Goal: Information Seeking & Learning: Find specific fact

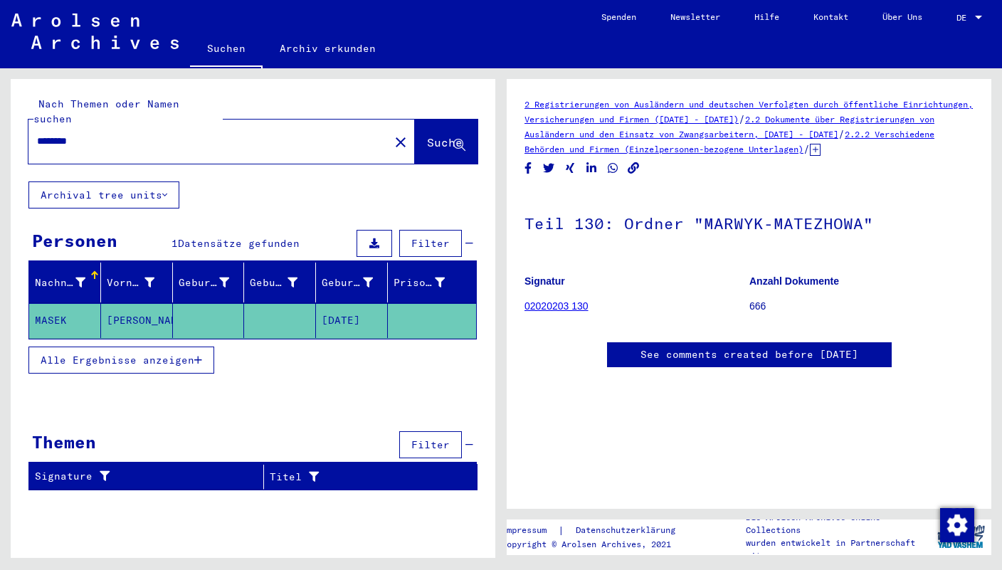
click at [108, 125] on div "********" at bounding box center [204, 141] width 352 height 32
drag, startPoint x: 98, startPoint y: 123, endPoint x: -7, endPoint y: 119, distance: 105.4
click at [37, 134] on input "********" at bounding box center [209, 141] width 344 height 15
type input "**********"
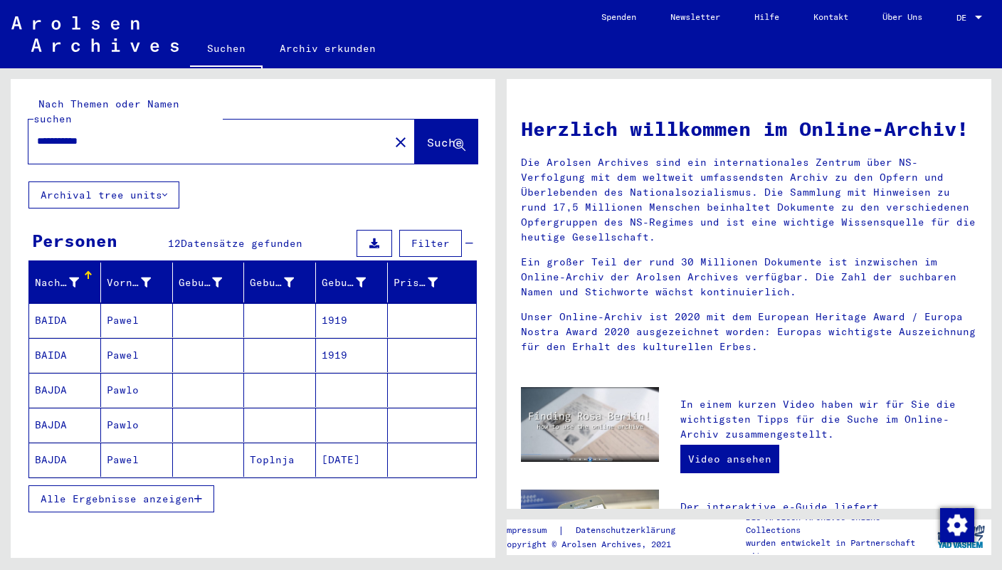
click at [204, 485] on button "Alle Ergebnisse anzeigen" at bounding box center [121, 498] width 186 height 27
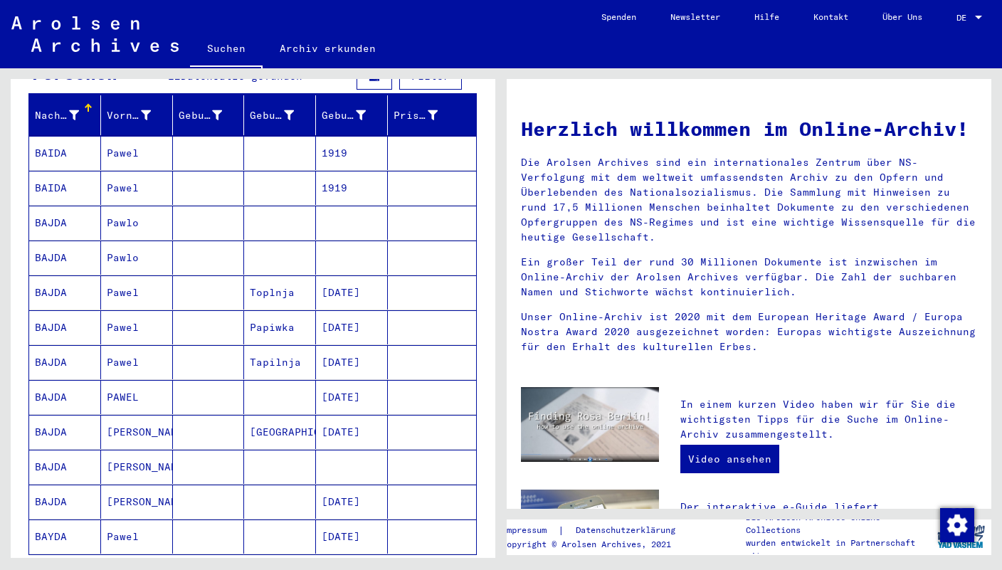
scroll to position [174, 0]
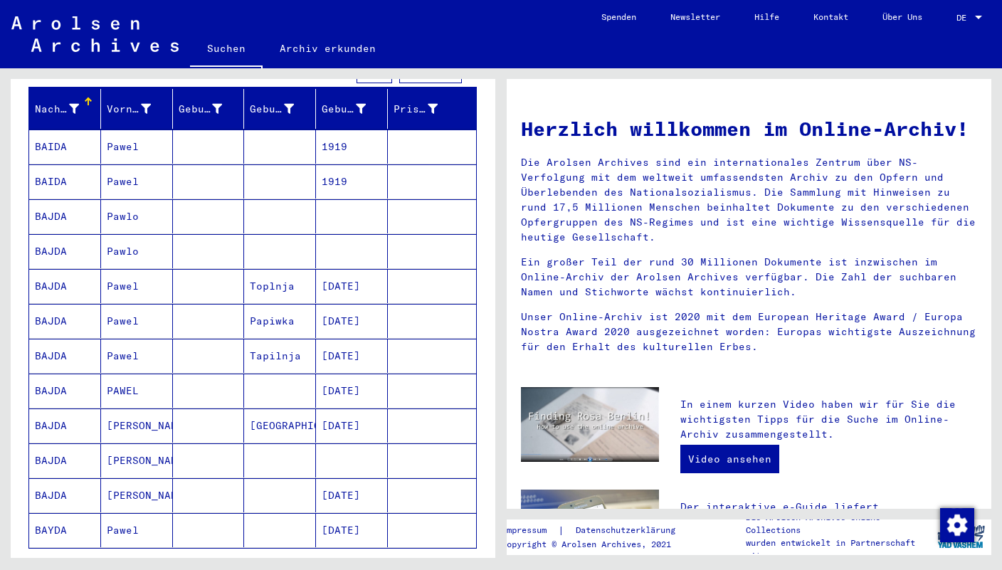
click at [211, 381] on mat-cell at bounding box center [209, 391] width 72 height 34
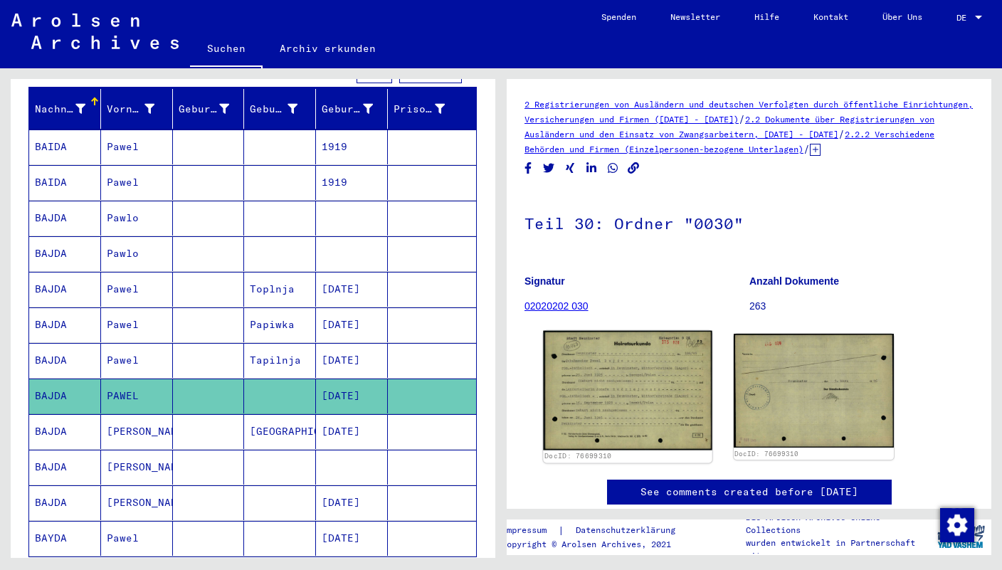
click at [646, 392] on img at bounding box center [627, 391] width 169 height 120
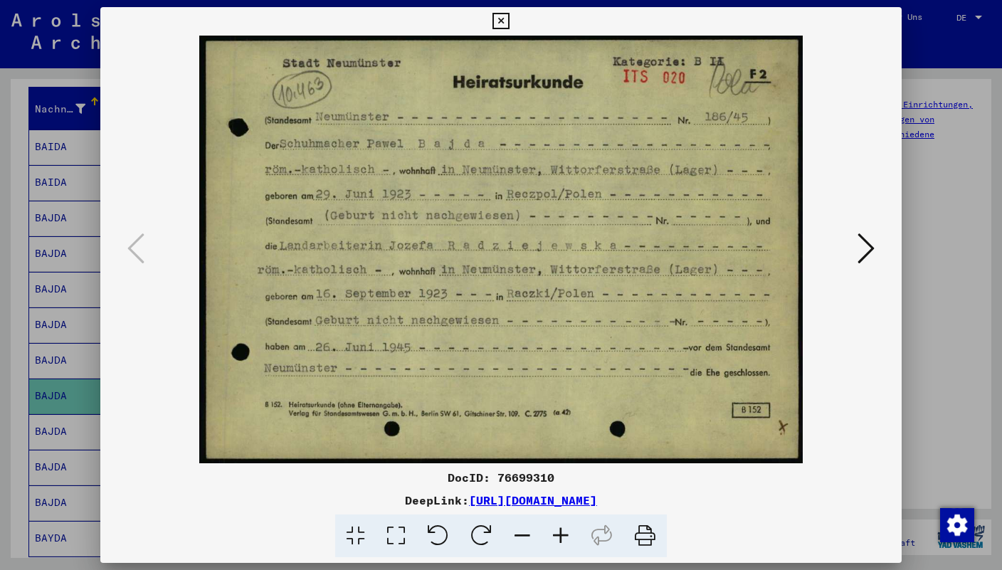
click at [509, 23] on icon at bounding box center [501, 21] width 16 height 17
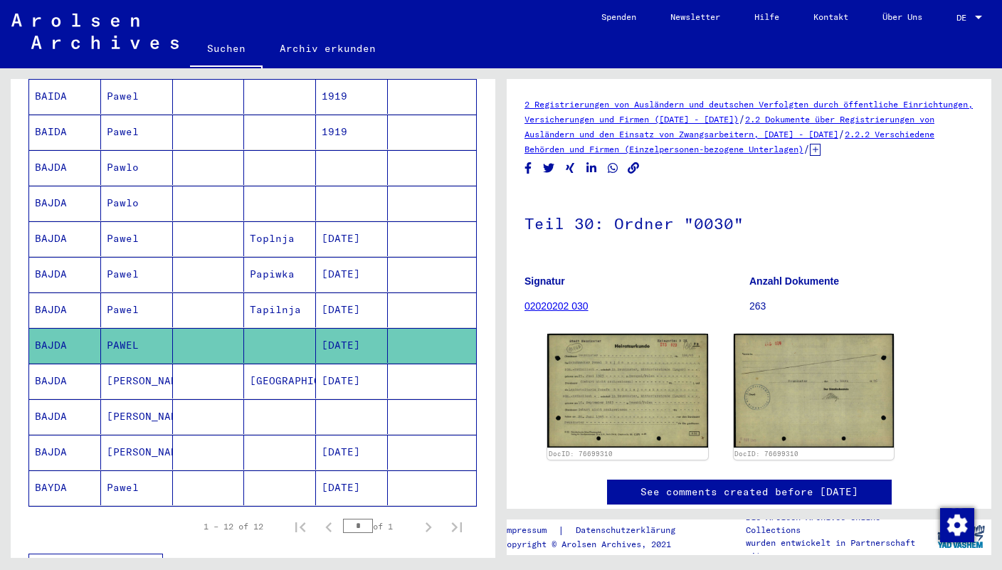
scroll to position [235, 0]
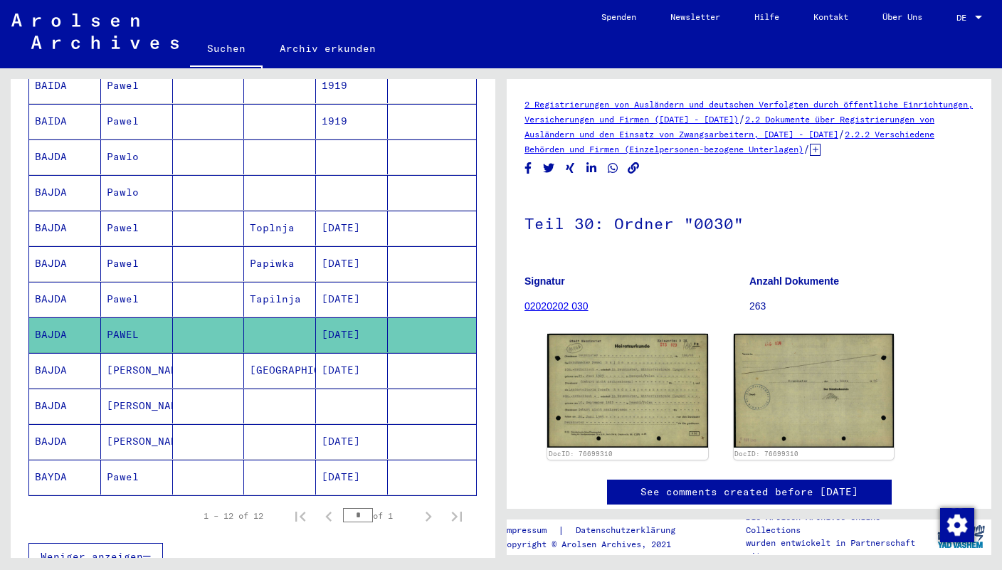
click at [147, 394] on mat-cell "[PERSON_NAME]" at bounding box center [137, 406] width 72 height 35
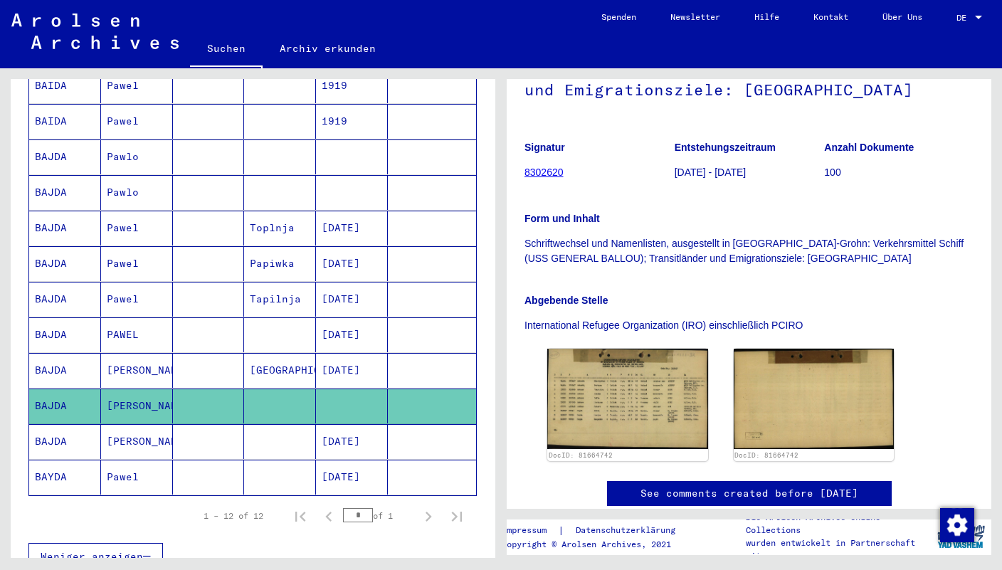
scroll to position [248, 0]
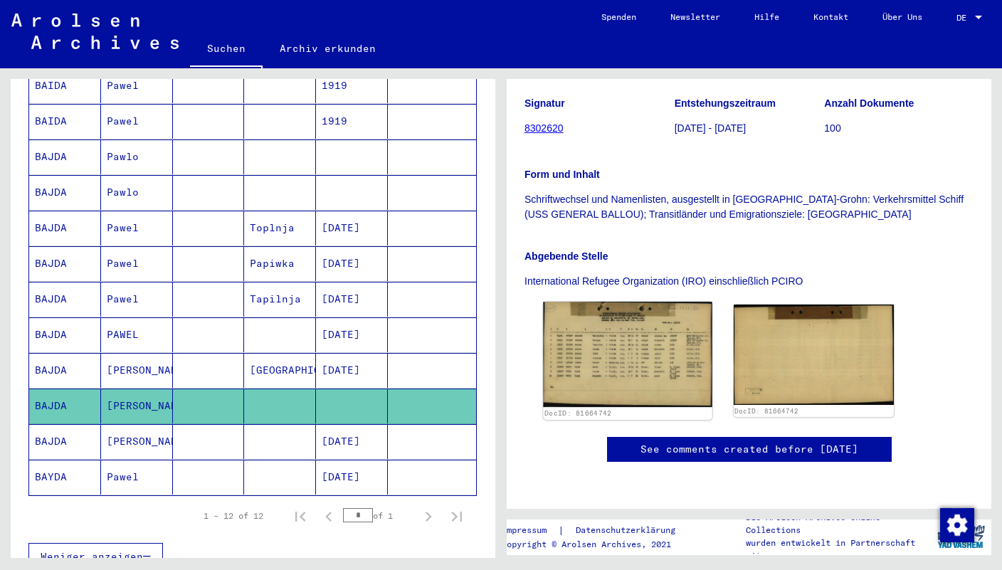
click at [660, 318] on img at bounding box center [627, 354] width 169 height 105
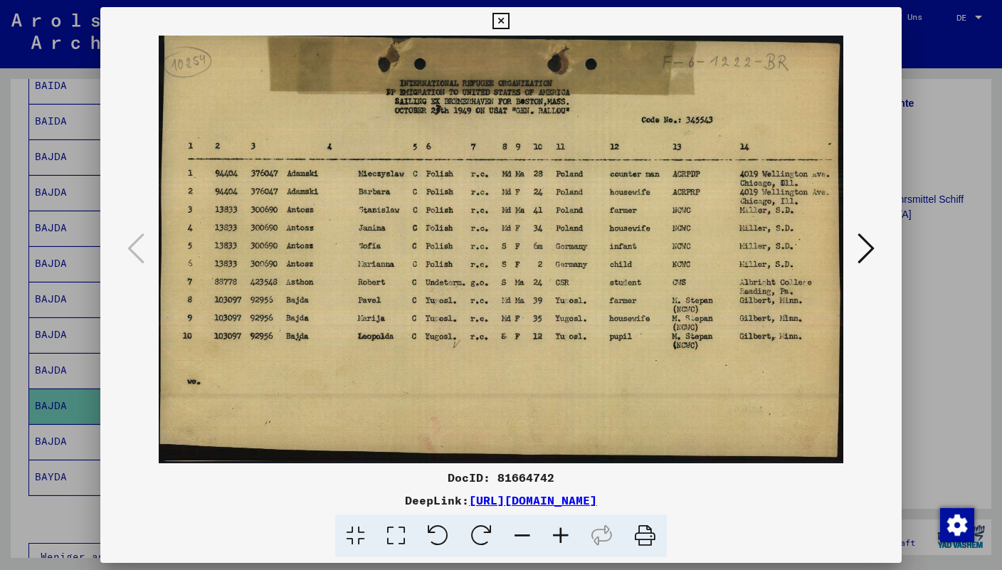
click at [509, 19] on icon at bounding box center [501, 21] width 16 height 17
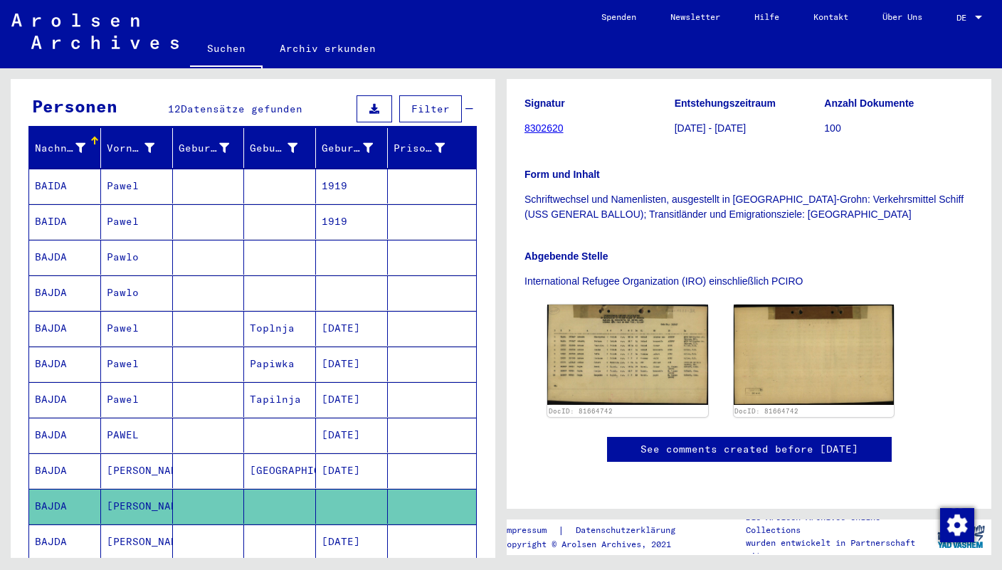
scroll to position [94, 0]
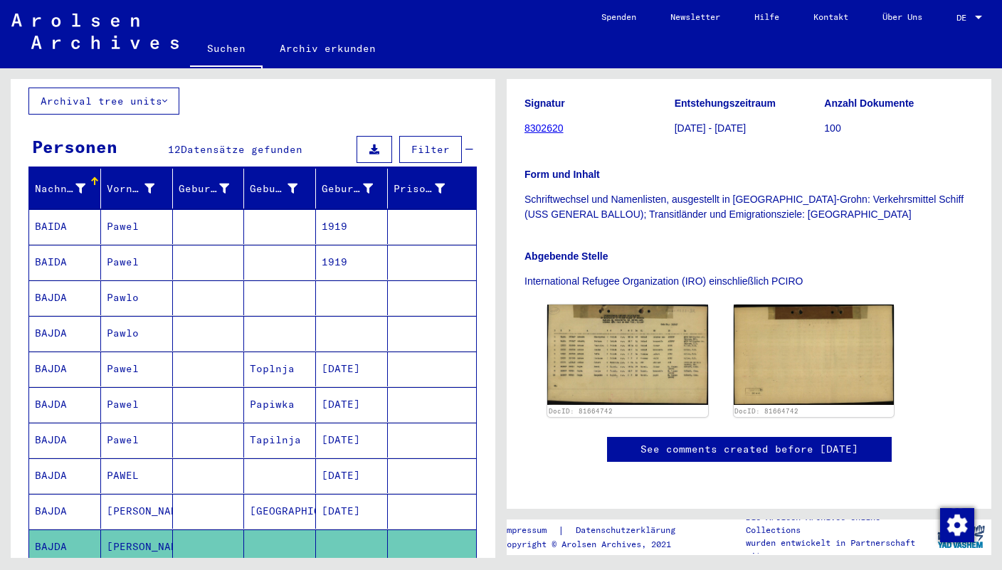
click at [122, 295] on mat-cell "Pawlo" at bounding box center [137, 297] width 72 height 35
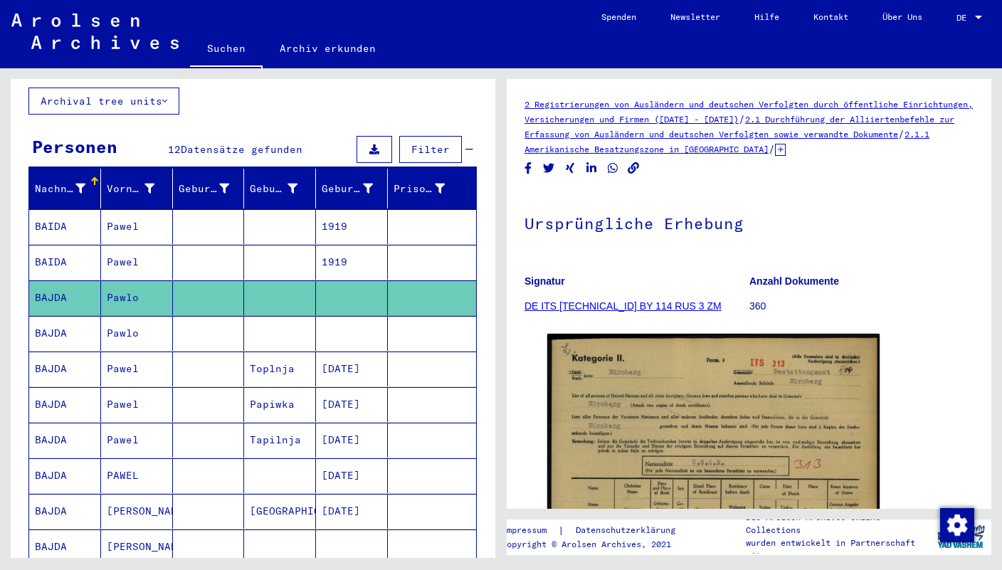
click at [124, 316] on mat-cell "Pawlo" at bounding box center [137, 333] width 72 height 35
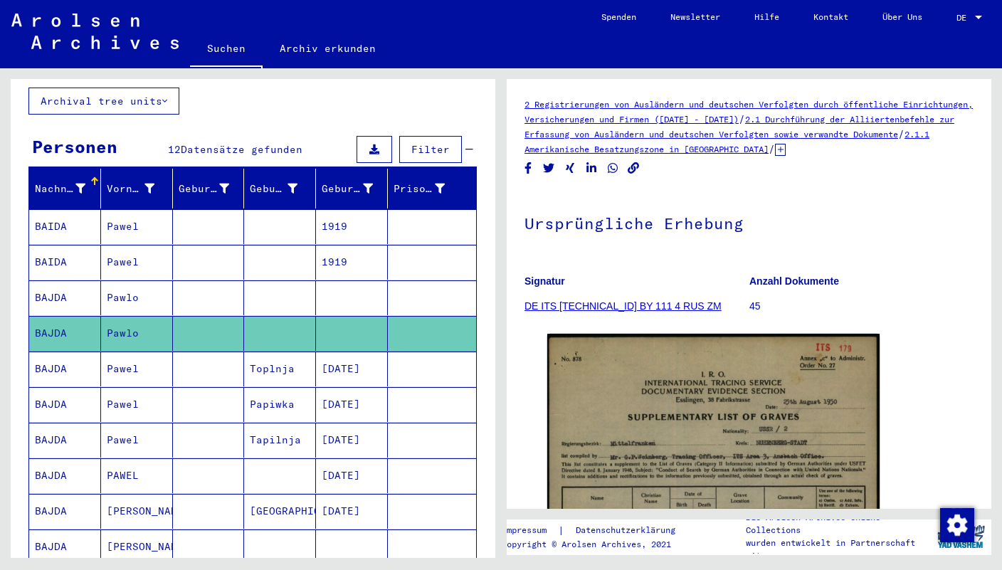
click at [127, 357] on mat-cell "Pawel" at bounding box center [137, 369] width 72 height 35
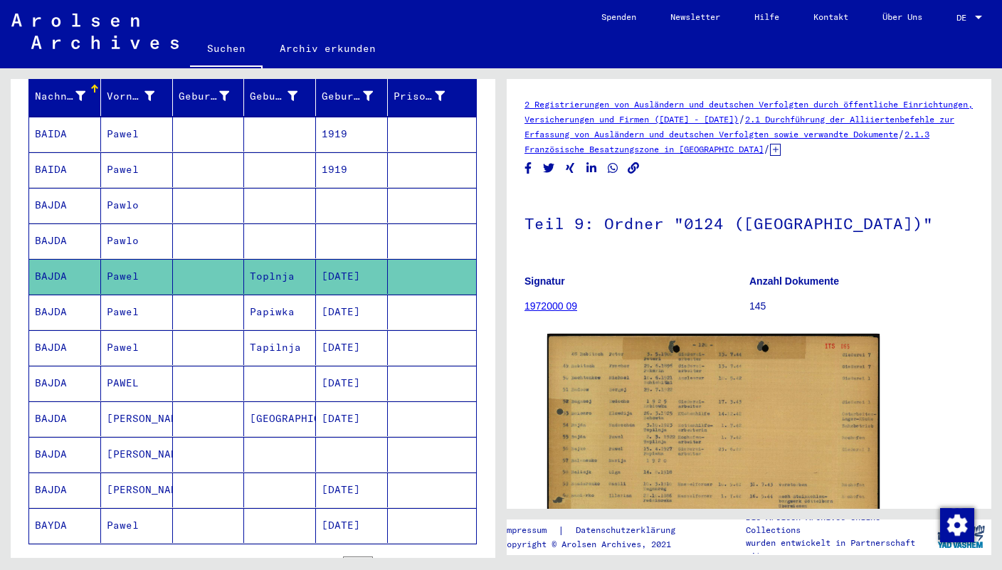
scroll to position [192, 0]
